Goal: Information Seeking & Learning: Learn about a topic

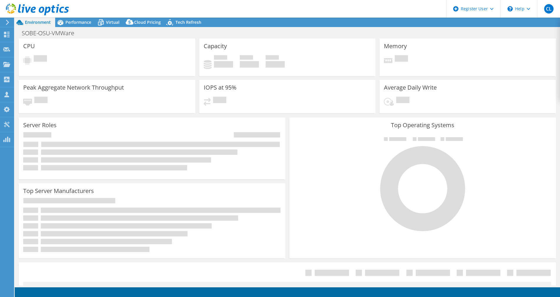
select select "USD"
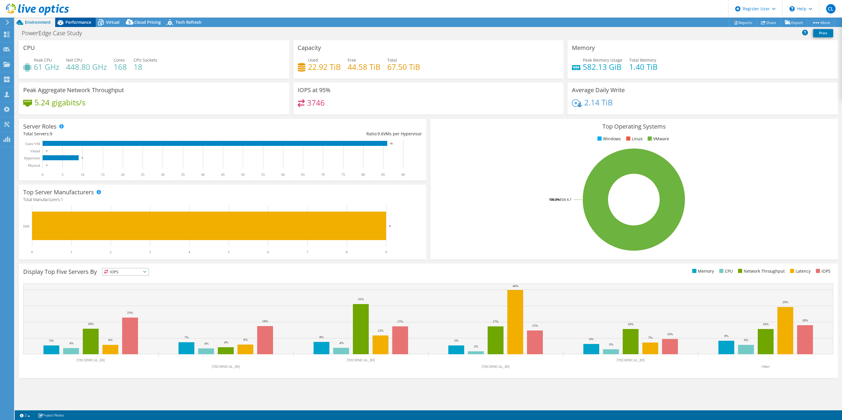
click at [74, 20] on span "Performance" at bounding box center [78, 22] width 26 height 6
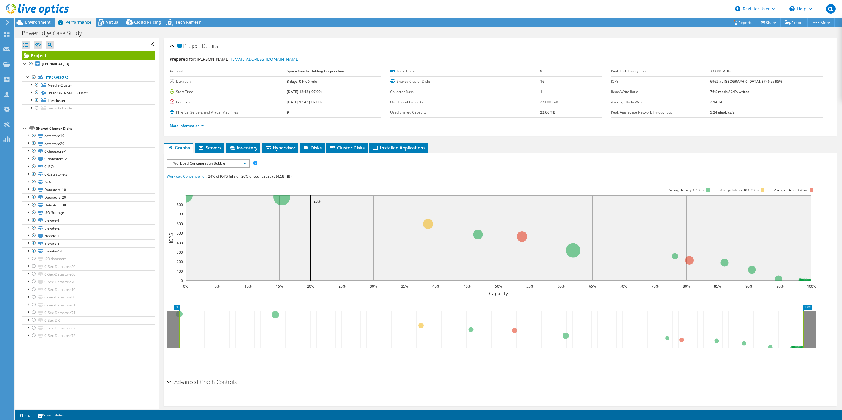
scroll to position [0, 0]
click at [313, 148] on span "Disks" at bounding box center [312, 147] width 19 height 6
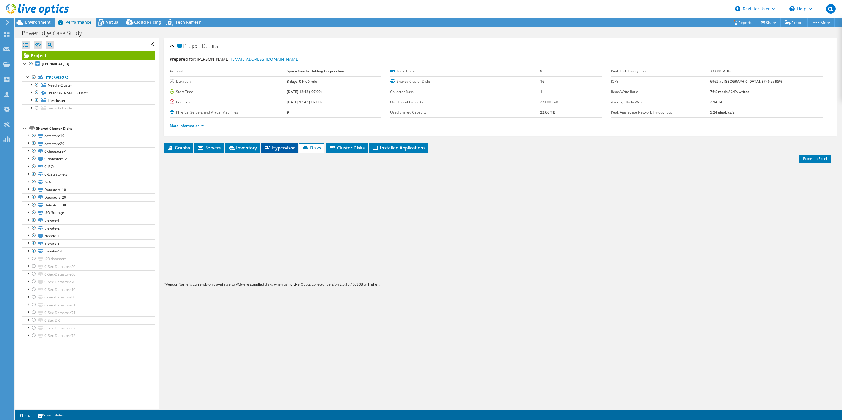
click at [291, 148] on span "Hypervisor" at bounding box center [279, 148] width 31 height 6
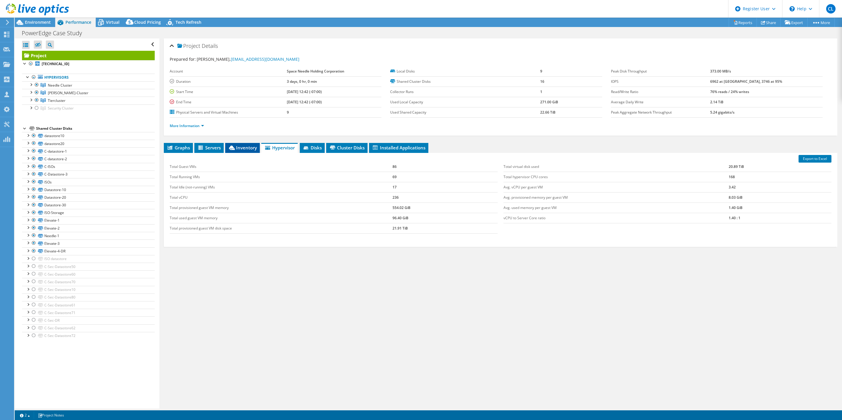
click at [240, 150] on span "Inventory" at bounding box center [242, 148] width 29 height 6
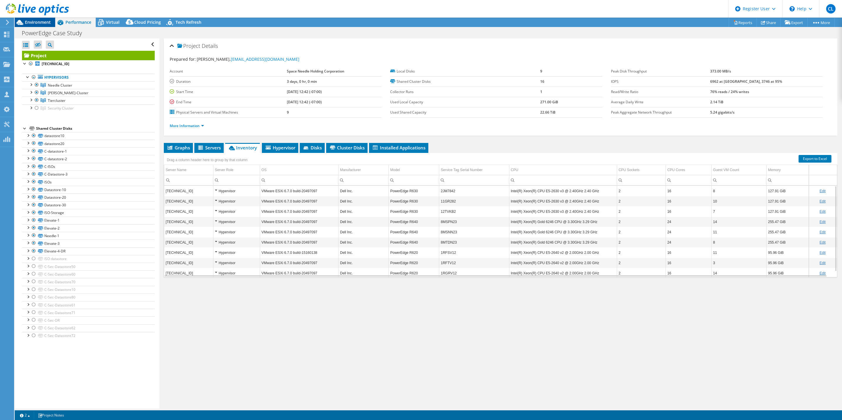
click at [46, 20] on span "Environment" at bounding box center [38, 22] width 26 height 6
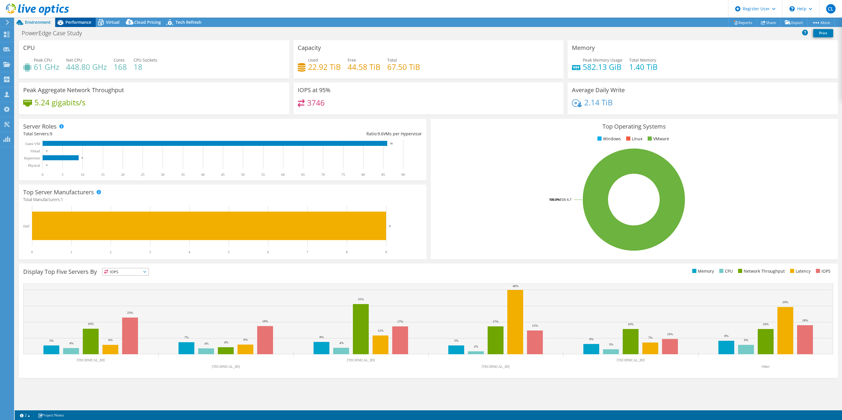
click at [70, 22] on span "Performance" at bounding box center [78, 22] width 26 height 6
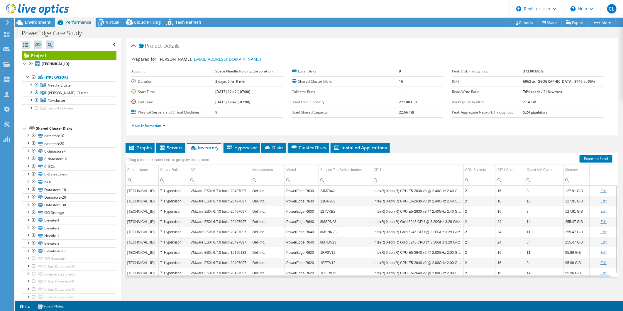
drag, startPoint x: 793, startPoint y: 0, endPoint x: 447, endPoint y: 137, distance: 372.1
click at [447, 137] on div "Project Details Prepared for: Mitchel Deeks, mitcheld@spaceneedle.com Account S…" at bounding box center [372, 168] width 502 height 261
drag, startPoint x: 335, startPoint y: 191, endPoint x: 321, endPoint y: 191, distance: 14.1
click at [321, 191] on td "2JM7842" at bounding box center [345, 191] width 53 height 10
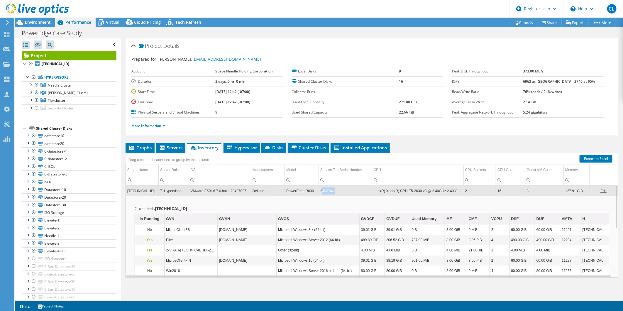
drag, startPoint x: 320, startPoint y: 192, endPoint x: 335, endPoint y: 191, distance: 15.0
click at [335, 191] on td "2JM7842" at bounding box center [345, 191] width 53 height 10
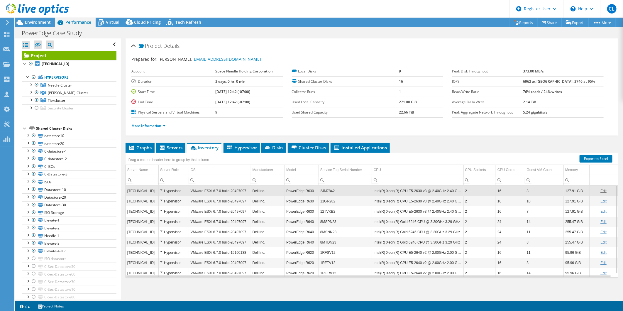
click at [335, 191] on td "2JM7842" at bounding box center [345, 191] width 53 height 10
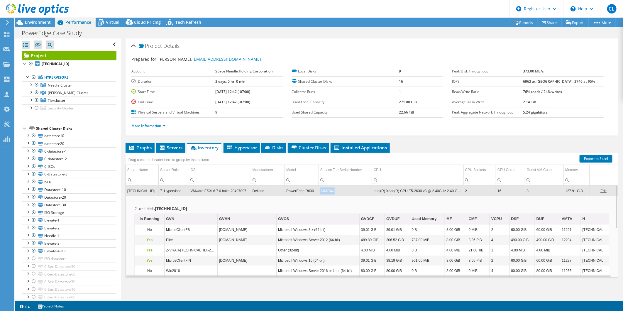
drag, startPoint x: 319, startPoint y: 191, endPoint x: 337, endPoint y: 192, distance: 17.9
click at [337, 192] on td "2JM7842" at bounding box center [345, 191] width 53 height 10
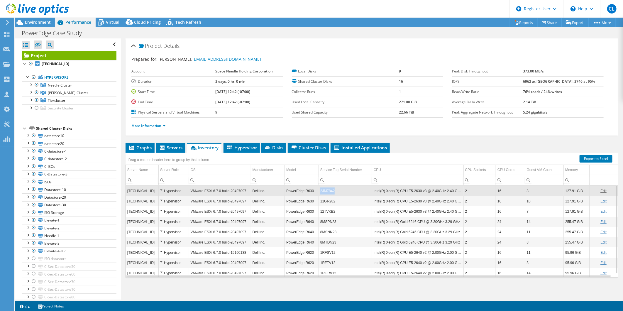
drag, startPoint x: 320, startPoint y: 192, endPoint x: 334, endPoint y: 192, distance: 13.8
click at [334, 192] on td "2JM7842" at bounding box center [345, 191] width 53 height 10
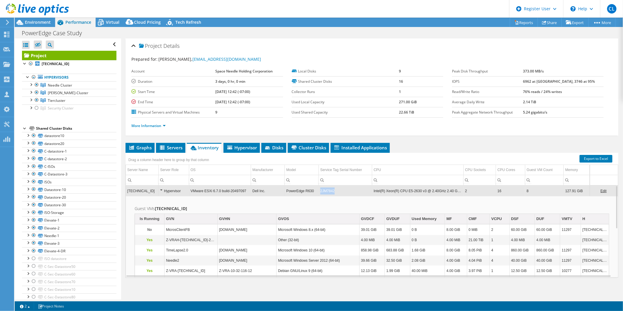
drag, startPoint x: 319, startPoint y: 191, endPoint x: 333, endPoint y: 191, distance: 13.5
click at [333, 191] on td "2JM7842" at bounding box center [345, 191] width 53 height 10
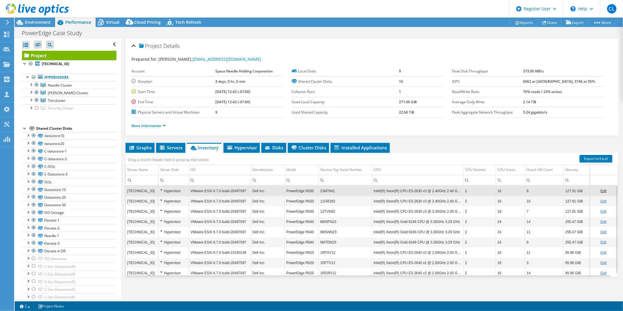
click at [324, 191] on td "2JM7842" at bounding box center [345, 191] width 53 height 10
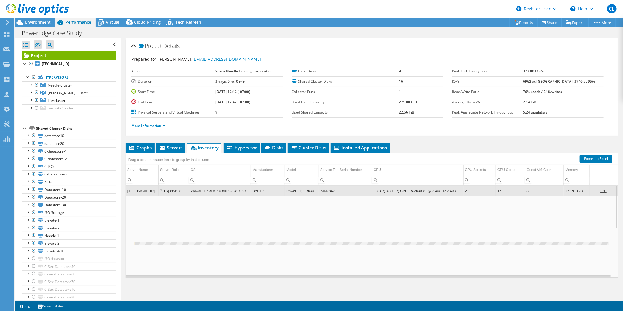
click at [324, 191] on td "2JM7842" at bounding box center [345, 191] width 53 height 10
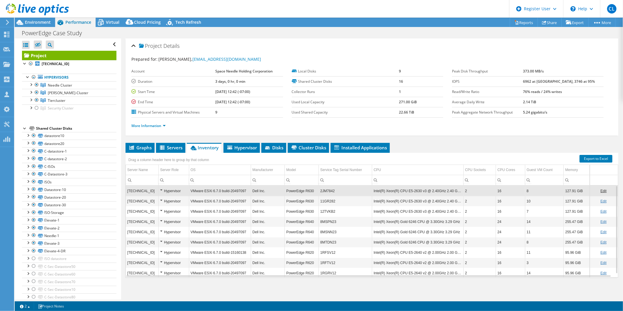
click at [324, 191] on td "2JM7842" at bounding box center [345, 191] width 53 height 10
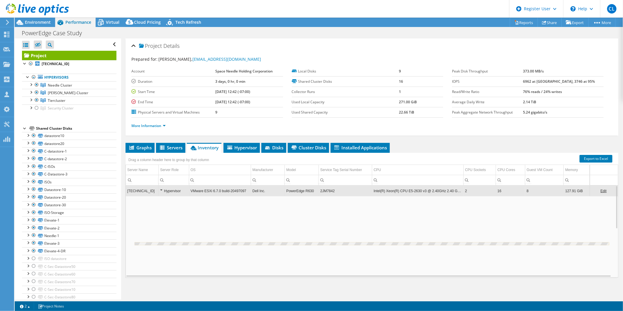
click at [324, 191] on td "2JM7842" at bounding box center [345, 191] width 53 height 10
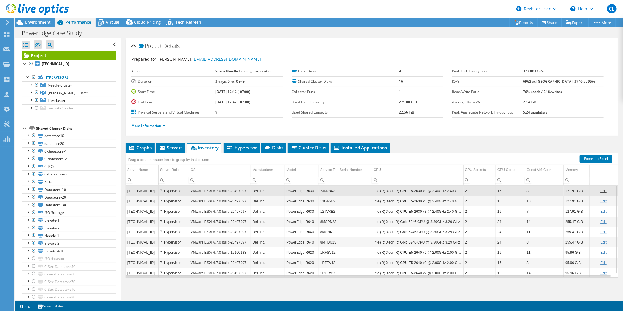
click at [322, 201] on td "11GR282" at bounding box center [345, 201] width 53 height 10
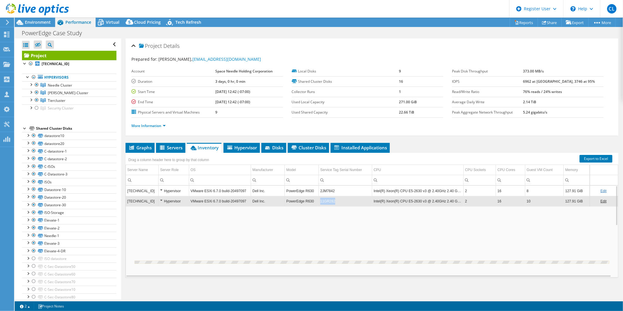
click at [322, 201] on td "11GR282" at bounding box center [345, 201] width 53 height 10
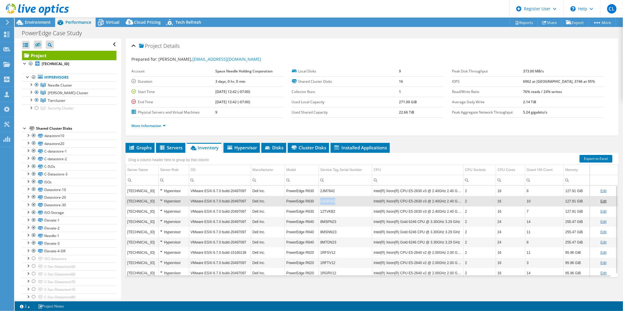
drag, startPoint x: 319, startPoint y: 201, endPoint x: 335, endPoint y: 202, distance: 15.6
click at [335, 202] on td "11GR282" at bounding box center [345, 201] width 53 height 10
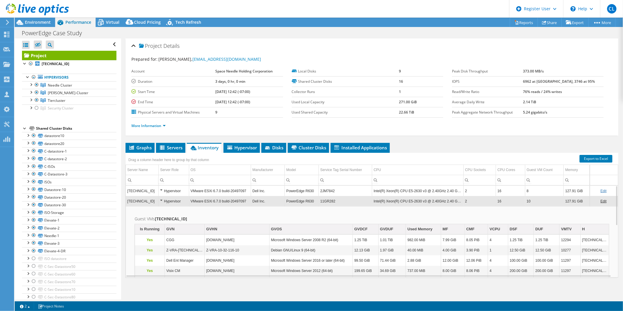
click at [320, 192] on td "2JM7842" at bounding box center [345, 191] width 53 height 10
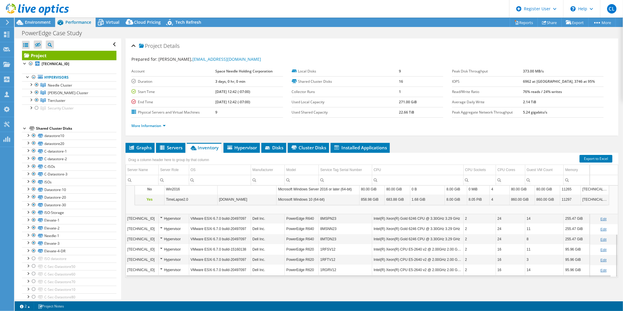
scroll to position [102, 0]
click at [174, 150] on span "Servers" at bounding box center [170, 148] width 23 height 6
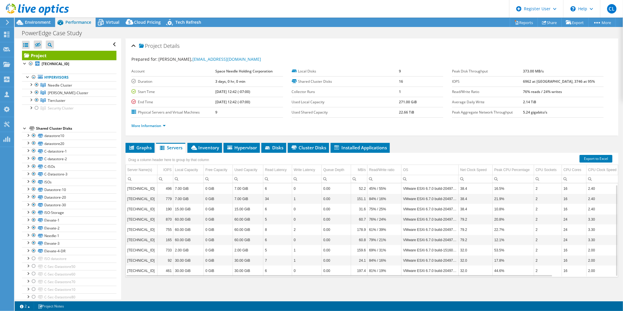
scroll to position [2, 0]
click at [210, 146] on span "Inventory" at bounding box center [204, 148] width 29 height 6
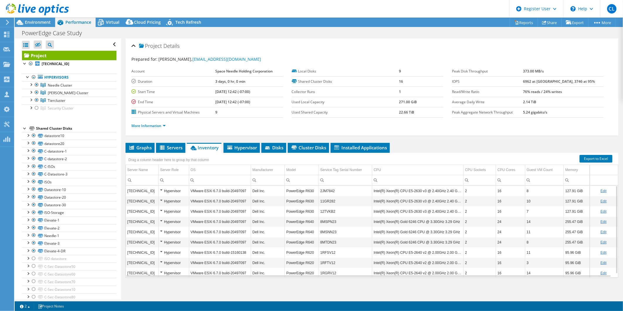
scroll to position [4, 0]
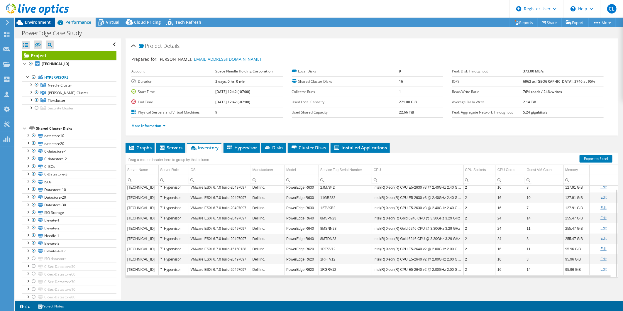
click at [34, 24] on span "Environment" at bounding box center [38, 22] width 26 height 6
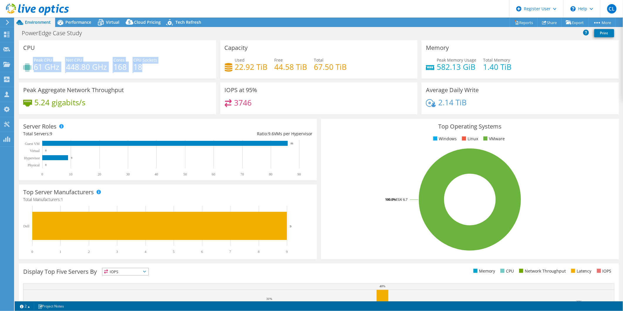
drag, startPoint x: 31, startPoint y: 66, endPoint x: 141, endPoint y: 80, distance: 110.9
click at [141, 80] on div "CPU Peak CPU 61 GHz Net CPU 448.80 GHz Cores 168 CPU Sockets 18" at bounding box center [118, 61] width 202 height 42
drag, startPoint x: 141, startPoint y: 80, endPoint x: 184, endPoint y: 77, distance: 43.2
click at [184, 77] on div "CPU Peak CPU 61 GHz Net CPU 448.80 GHz Cores 168 CPU Sockets 18" at bounding box center [117, 59] width 197 height 38
drag, startPoint x: 34, startPoint y: 67, endPoint x: 51, endPoint y: 72, distance: 17.5
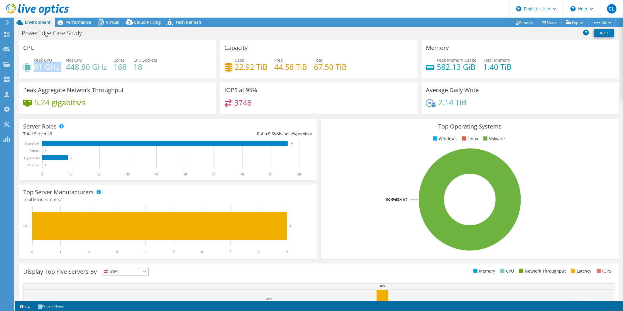
click at [51, 72] on div "Peak CPU 61 GHz Net CPU 448.80 GHz Cores 168 CPU Sockets 18" at bounding box center [117, 66] width 189 height 19
drag, startPoint x: 51, startPoint y: 72, endPoint x: 70, endPoint y: 84, distance: 22.9
click at [70, 84] on div "Peak Aggregate Network Throughput 5.24 gigabits/s" at bounding box center [117, 98] width 197 height 32
click at [85, 24] on span "Performance" at bounding box center [78, 22] width 26 height 6
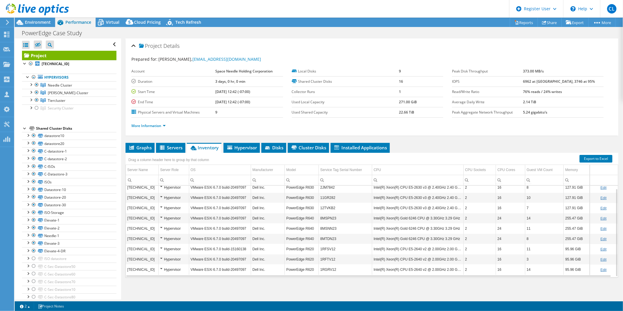
scroll to position [2, 0]
click at [48, 22] on span "Environment" at bounding box center [38, 22] width 26 height 6
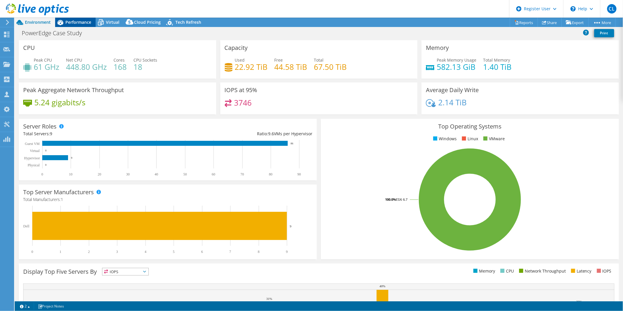
click at [78, 21] on span "Performance" at bounding box center [78, 22] width 26 height 6
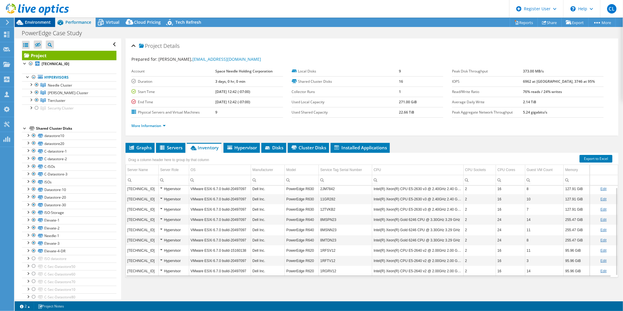
click at [42, 22] on span "Environment" at bounding box center [38, 22] width 26 height 6
